Goal: Information Seeking & Learning: Learn about a topic

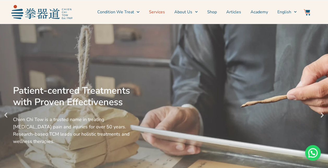
click at [162, 13] on link "Services" at bounding box center [157, 11] width 16 height 13
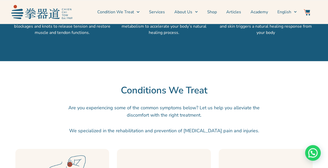
scroll to position [481, 0]
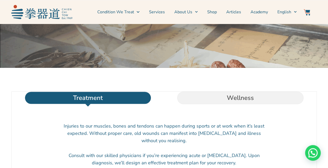
scroll to position [105, 0]
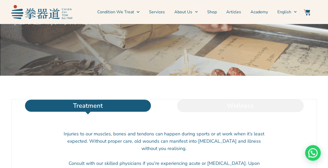
click at [214, 112] on li "Wellness" at bounding box center [240, 106] width 153 height 13
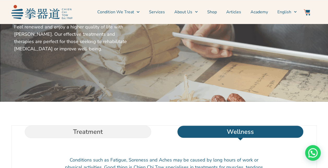
scroll to position [0, 0]
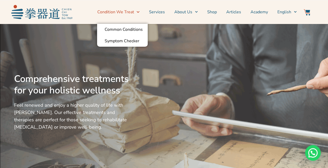
click at [119, 10] on link "Condition We Treat" at bounding box center [118, 11] width 42 height 13
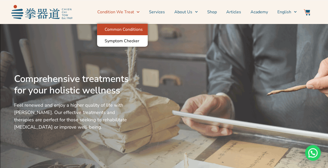
click at [131, 31] on link "Common Conditions" at bounding box center [122, 29] width 51 height 11
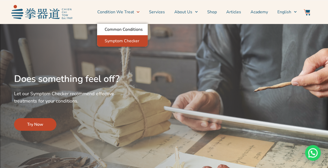
click at [132, 41] on link "Symptom Checker" at bounding box center [122, 40] width 51 height 11
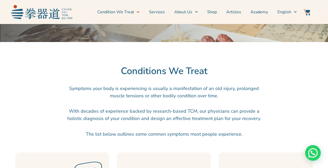
scroll to position [209, 0]
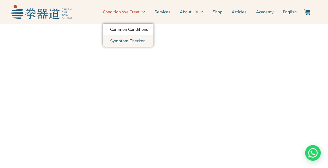
click at [130, 11] on link "Condition We Treat" at bounding box center [124, 11] width 42 height 13
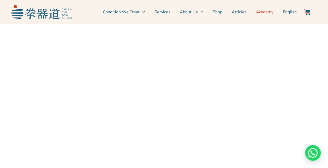
click at [266, 10] on link "Academy" at bounding box center [265, 11] width 18 height 13
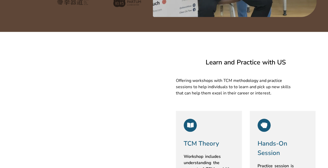
scroll to position [287, 0]
